Goal: Find specific page/section: Find specific page/section

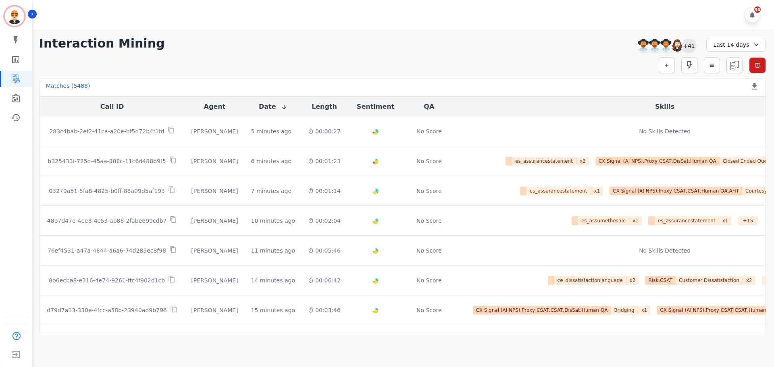
click at [688, 46] on div "+41" at bounding box center [689, 46] width 14 height 14
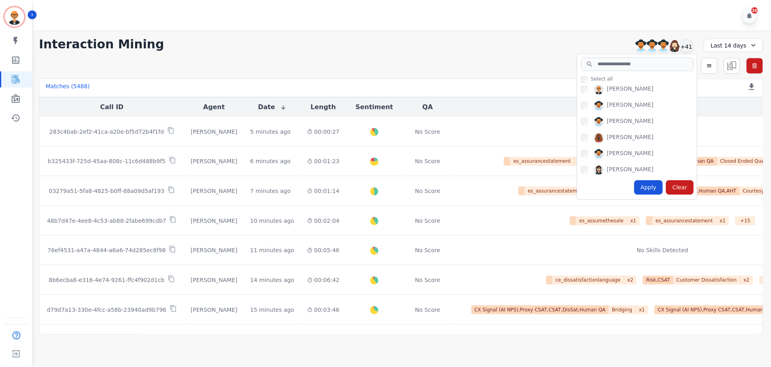
scroll to position [635, 0]
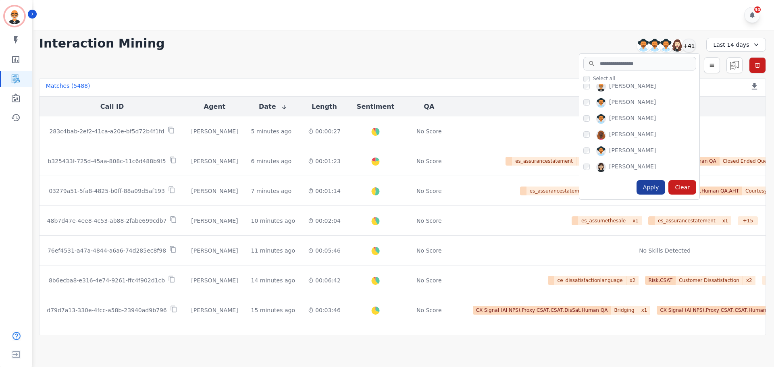
click at [659, 192] on div "Apply" at bounding box center [651, 187] width 29 height 15
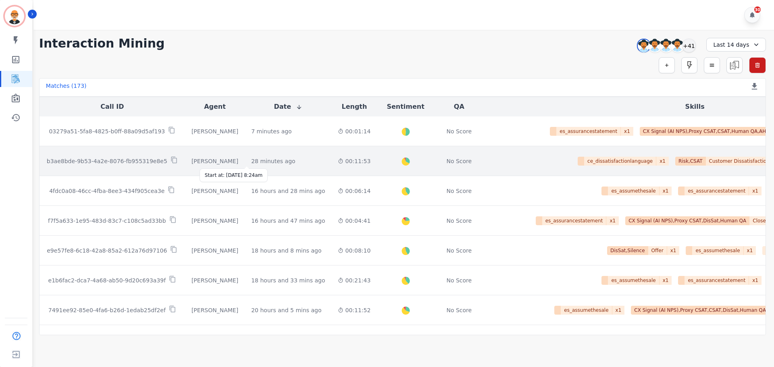
click at [252, 161] on div "28 minutes ago" at bounding box center [273, 161] width 44 height 8
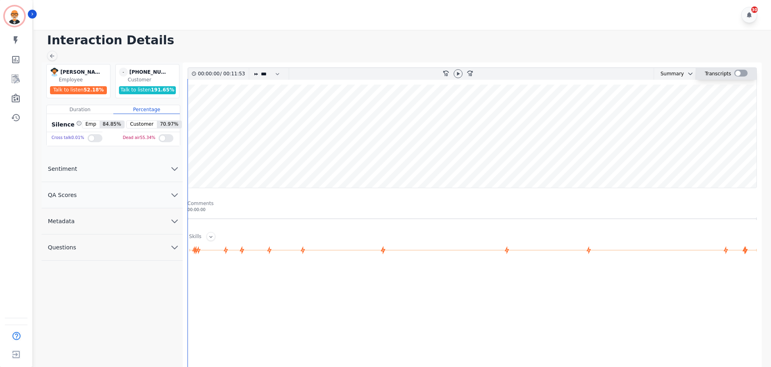
click at [741, 73] on div at bounding box center [740, 73] width 13 height 7
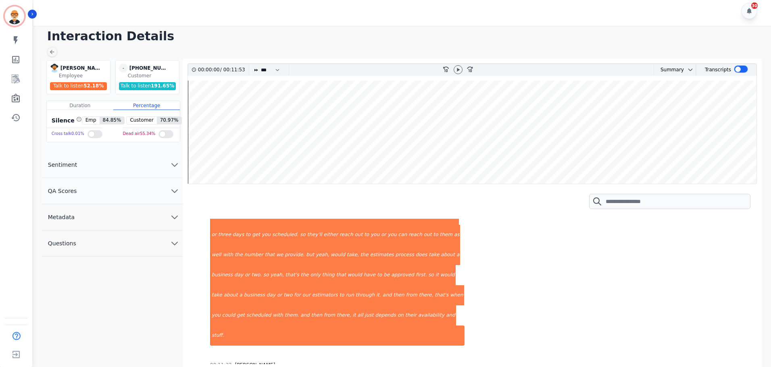
scroll to position [6, 0]
